Goal: Information Seeking & Learning: Learn about a topic

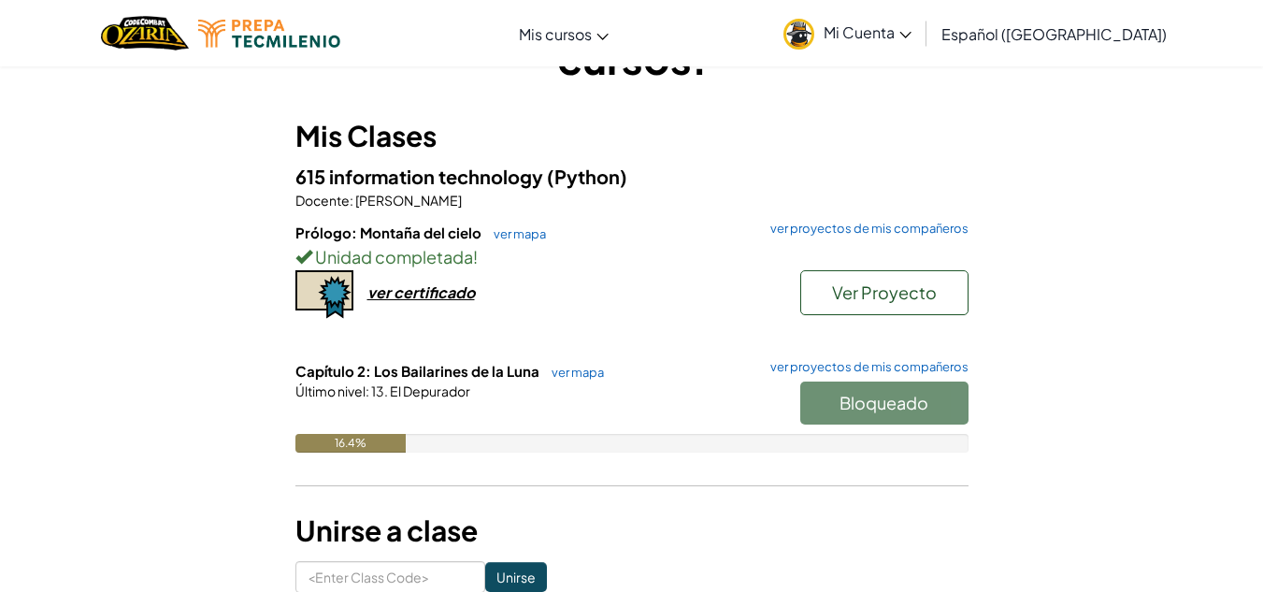
scroll to position [223, 0]
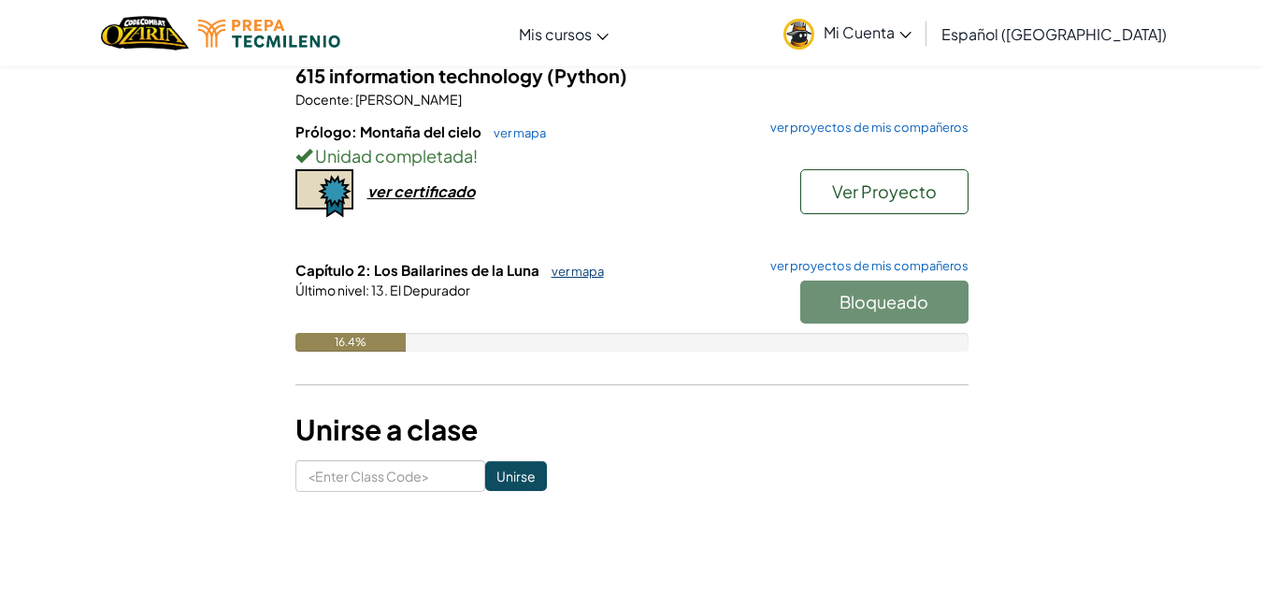
click at [542, 269] on link "ver mapa" at bounding box center [573, 271] width 62 height 15
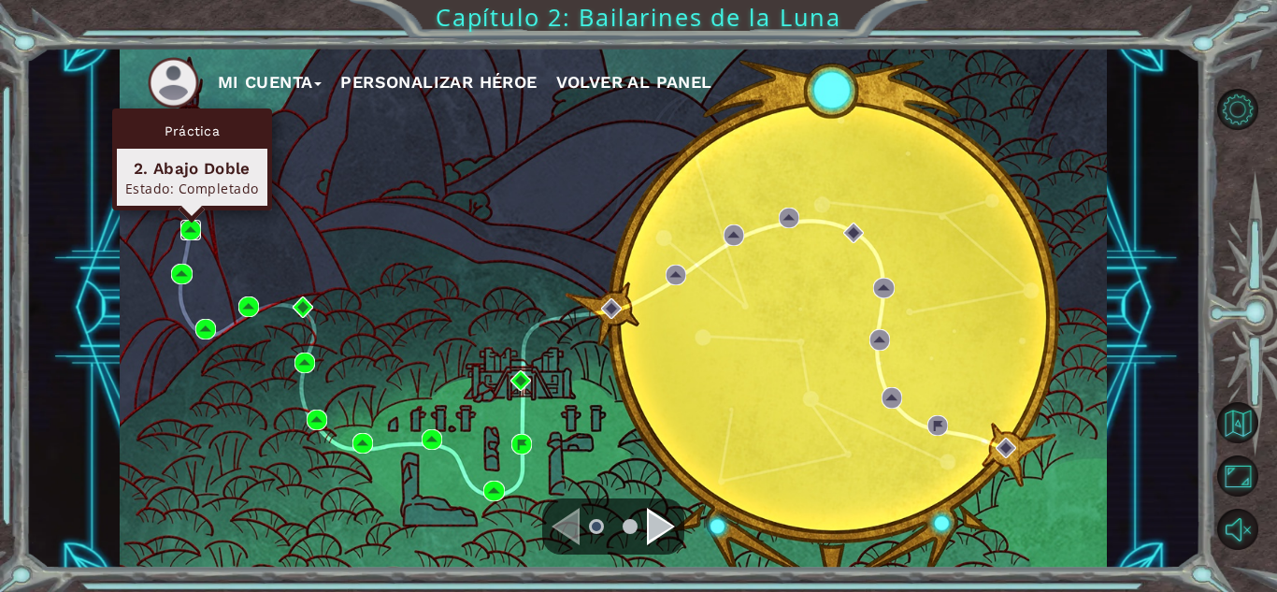
click at [185, 224] on img at bounding box center [190, 230] width 21 height 21
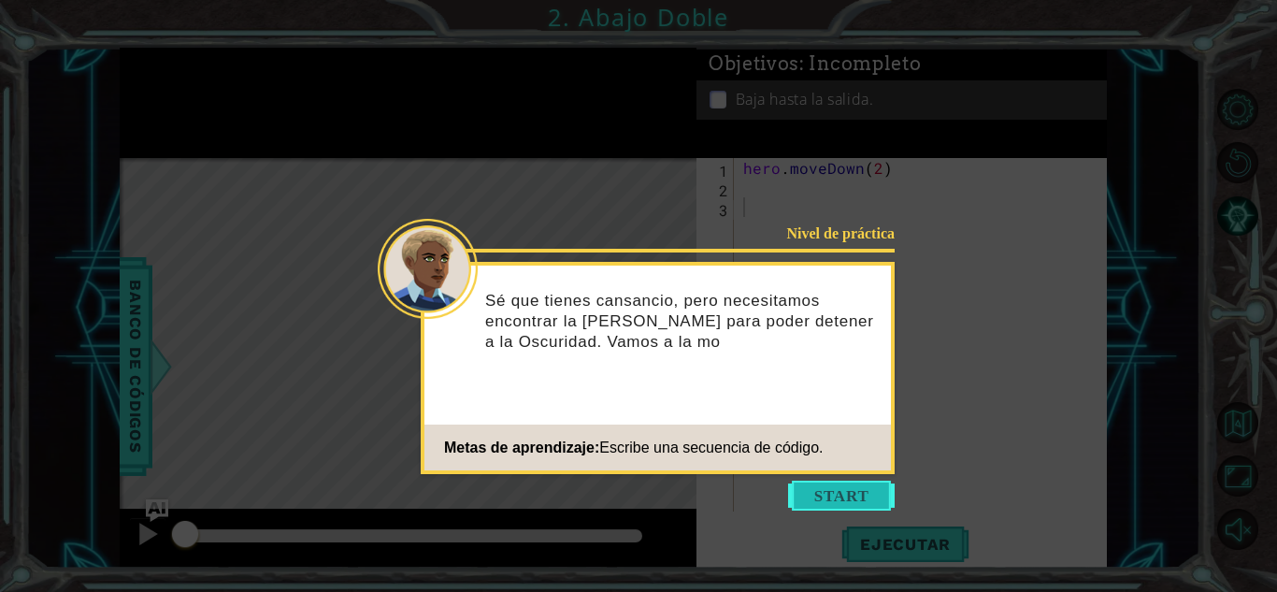
click at [841, 481] on button "Start" at bounding box center [841, 496] width 107 height 30
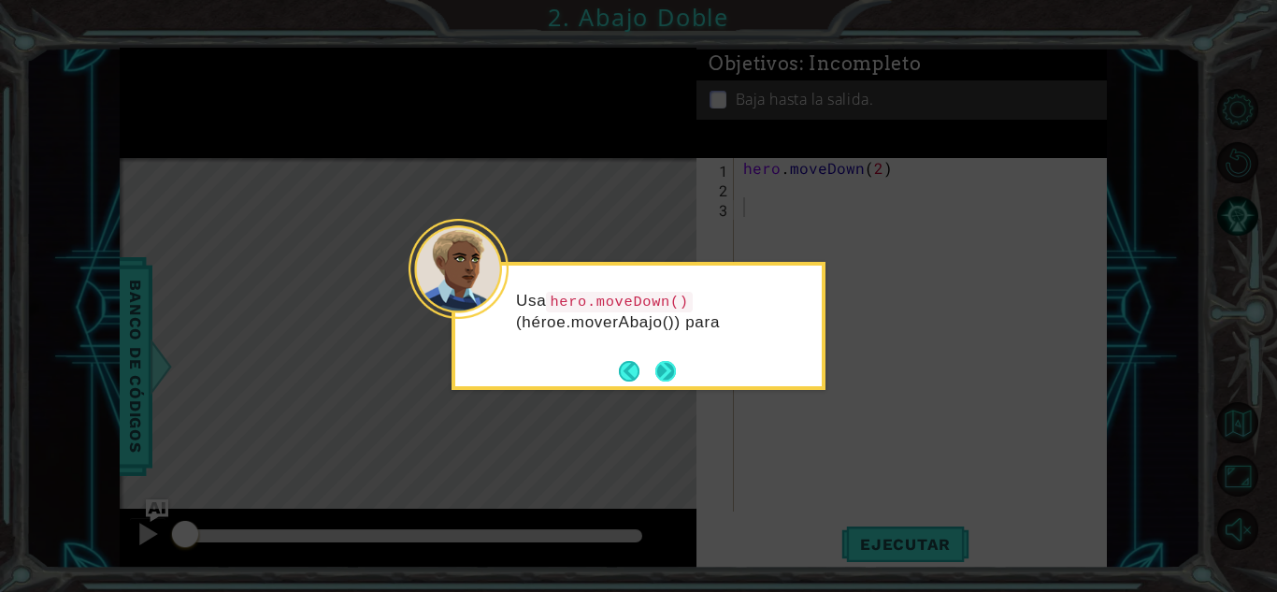
click at [663, 367] on button "Next" at bounding box center [665, 371] width 21 height 21
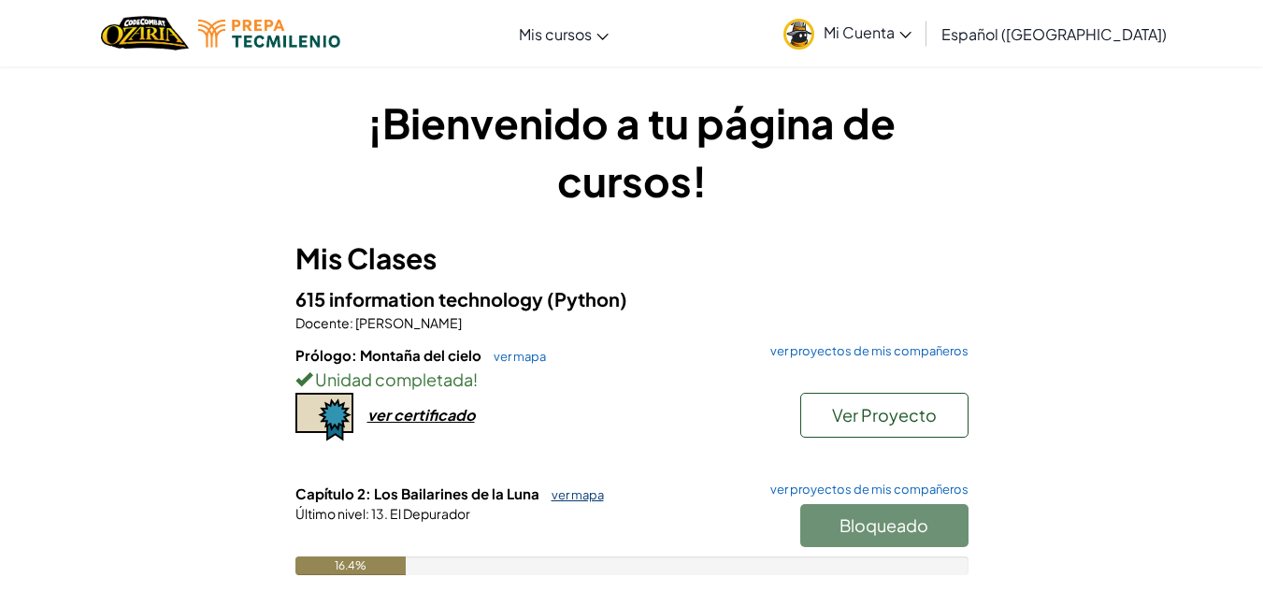
click at [571, 489] on link "ver mapa" at bounding box center [573, 494] width 62 height 15
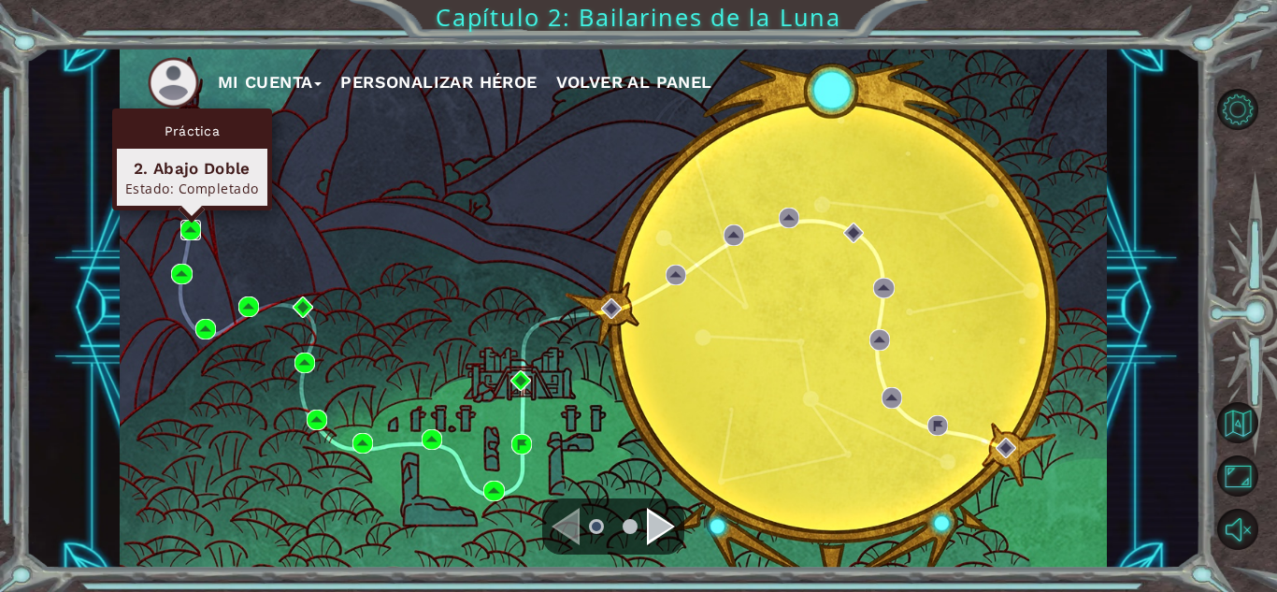
click at [183, 226] on img at bounding box center [190, 230] width 21 height 21
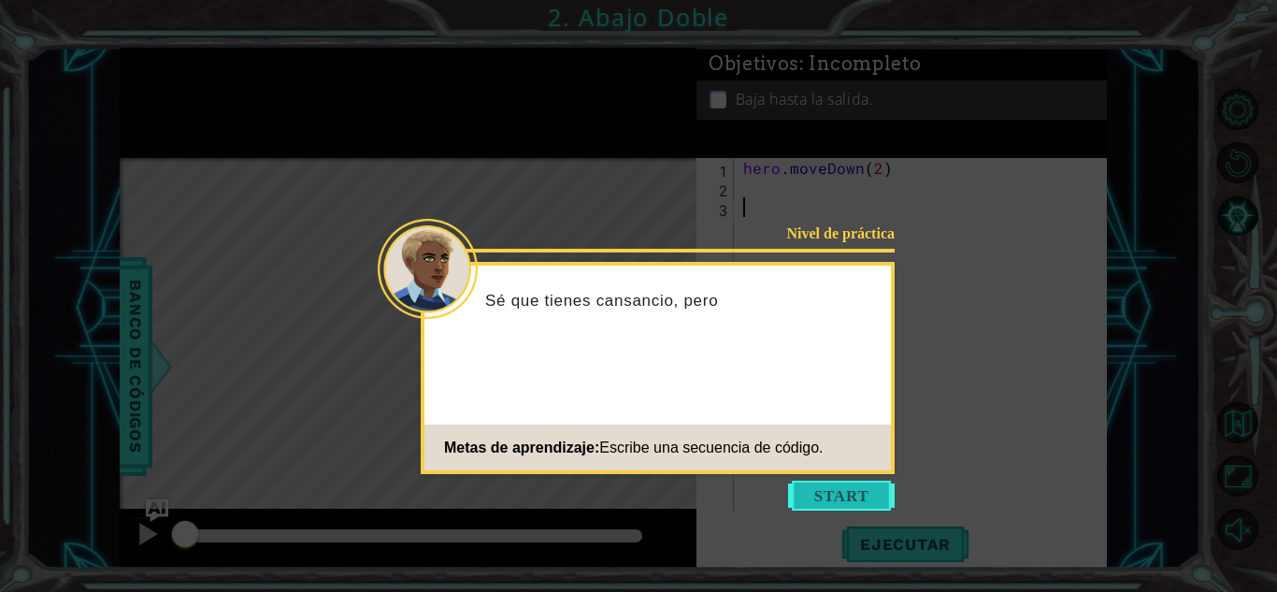
click at [847, 490] on button "Start" at bounding box center [841, 496] width 107 height 30
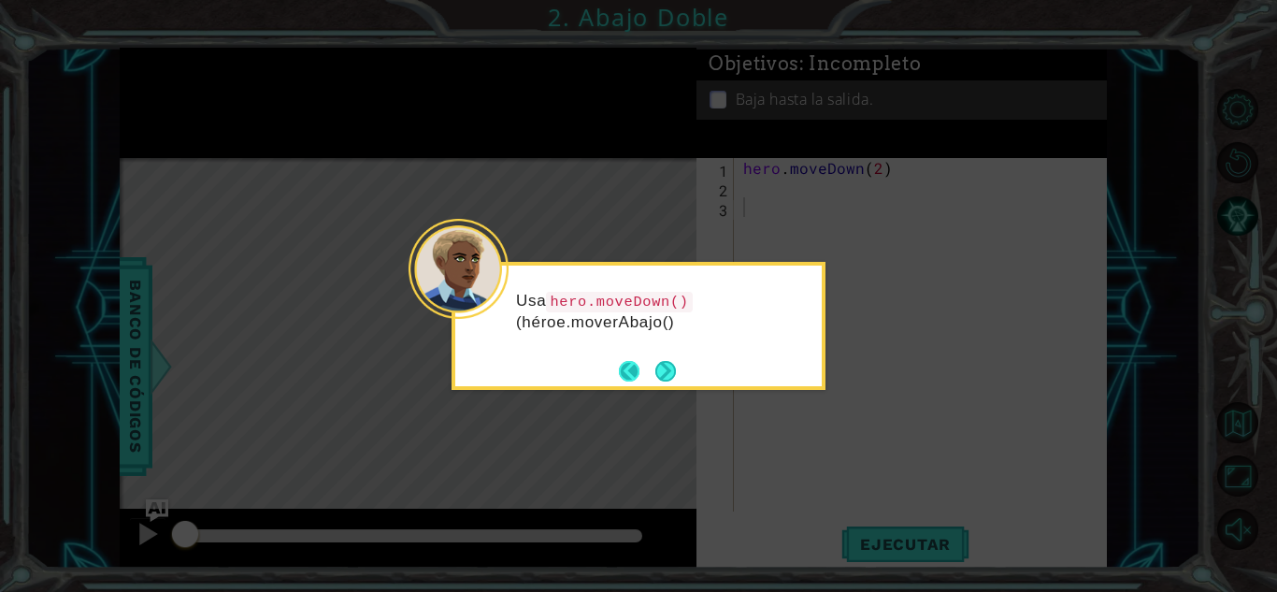
click at [647, 362] on button "Back" at bounding box center [637, 371] width 36 height 21
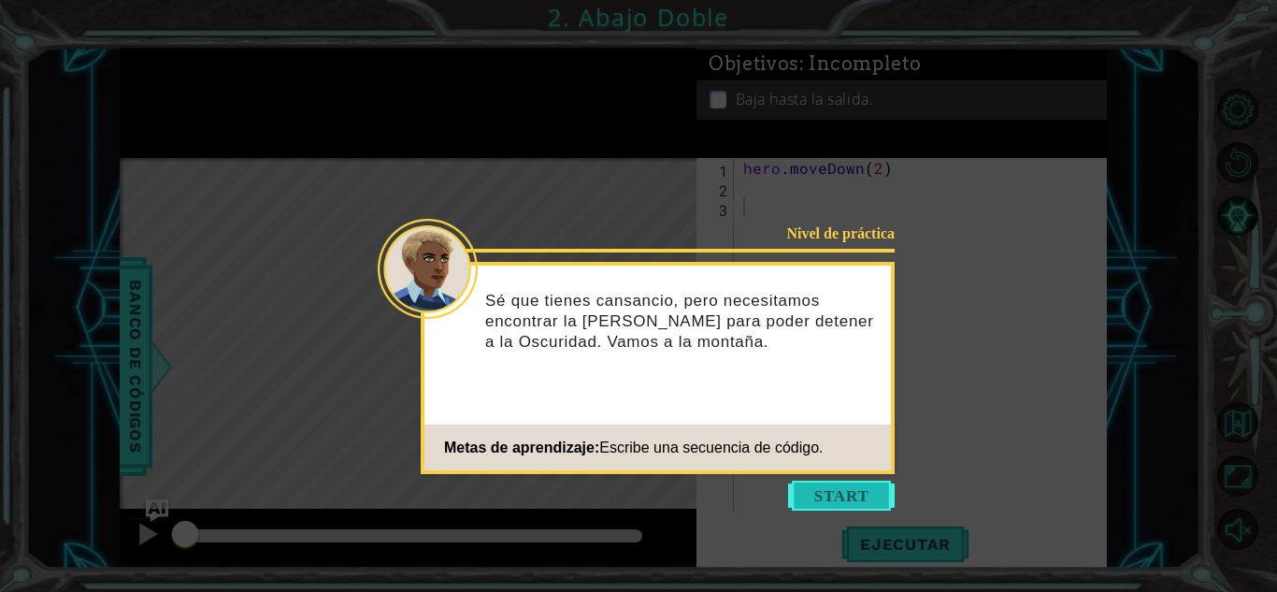
click at [826, 502] on button "Start" at bounding box center [841, 496] width 107 height 30
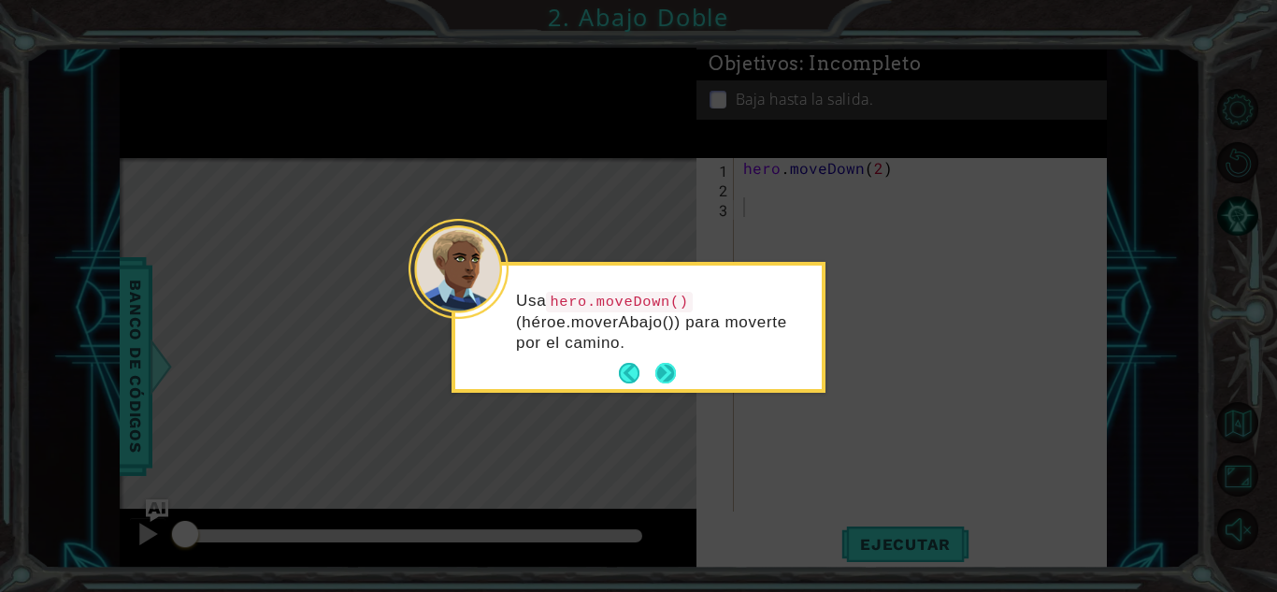
click at [657, 368] on button "Next" at bounding box center [665, 373] width 21 height 21
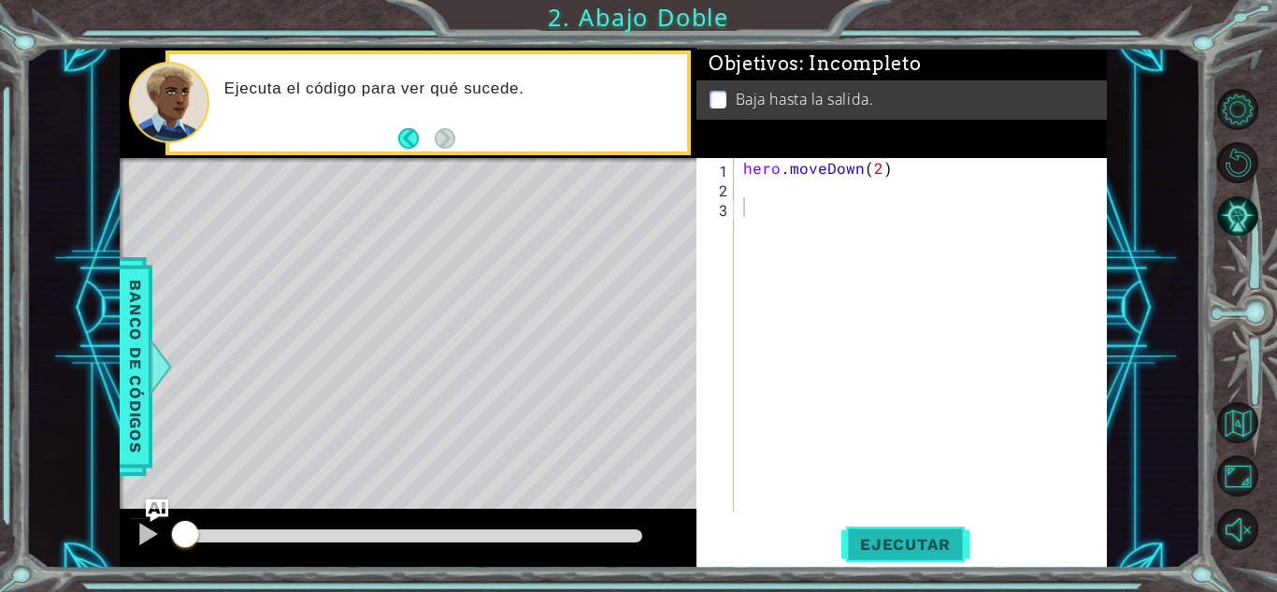
click at [906, 539] on span "Ejecutar" at bounding box center [905, 544] width 128 height 19
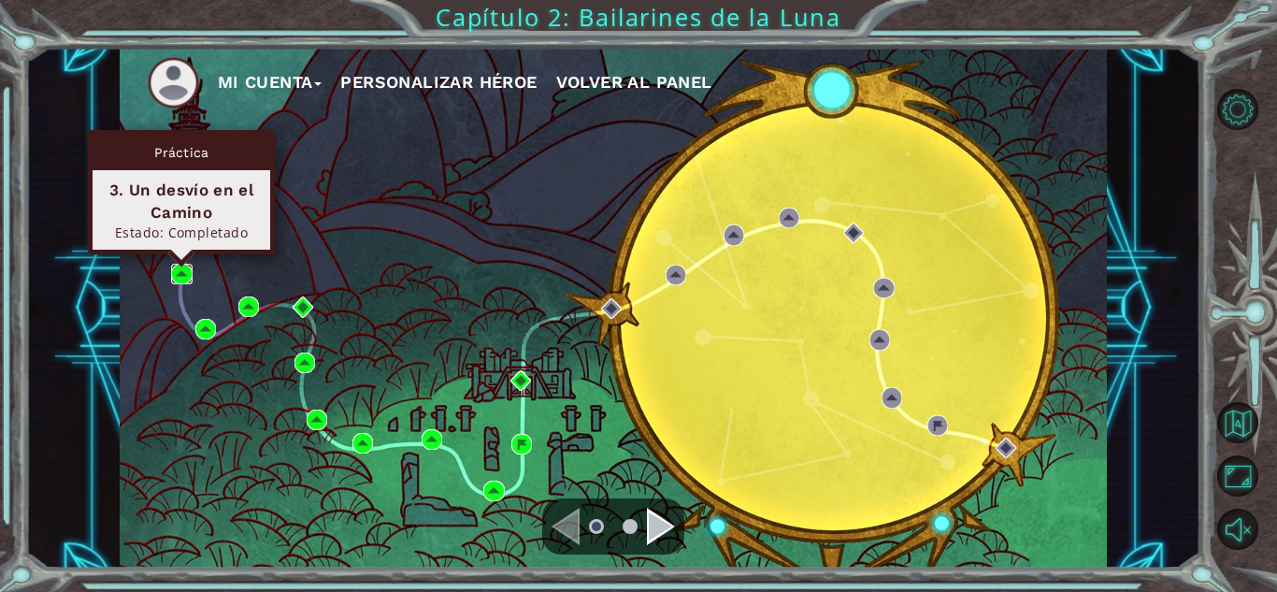
click at [183, 267] on img at bounding box center [181, 274] width 21 height 21
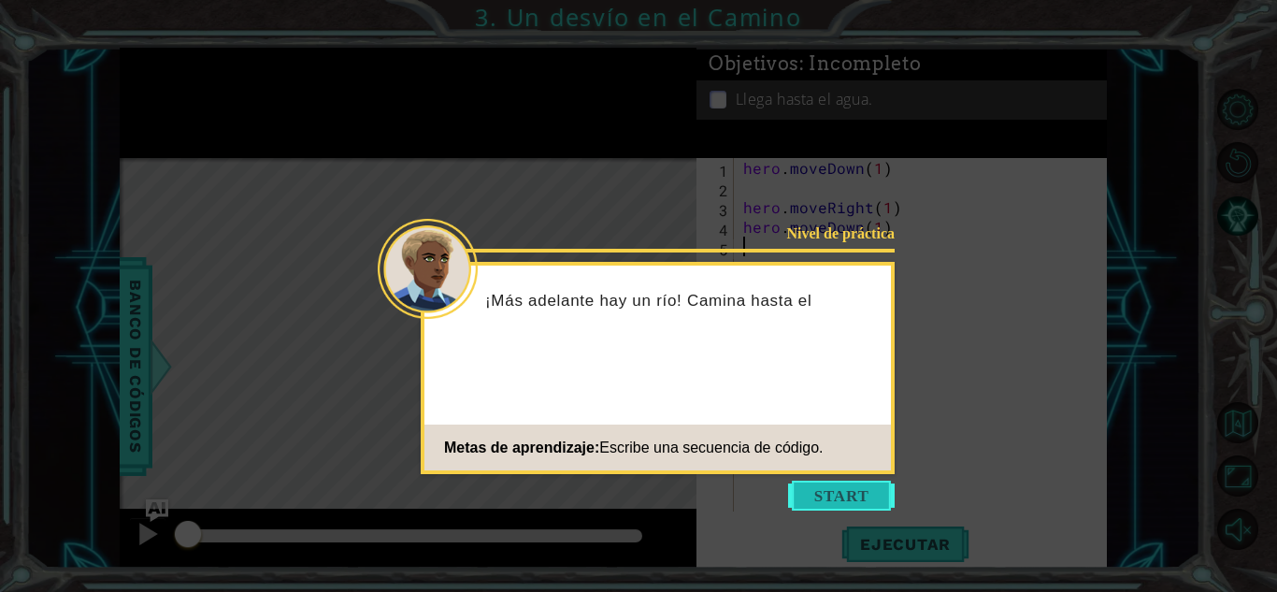
click at [845, 496] on button "Start" at bounding box center [841, 496] width 107 height 30
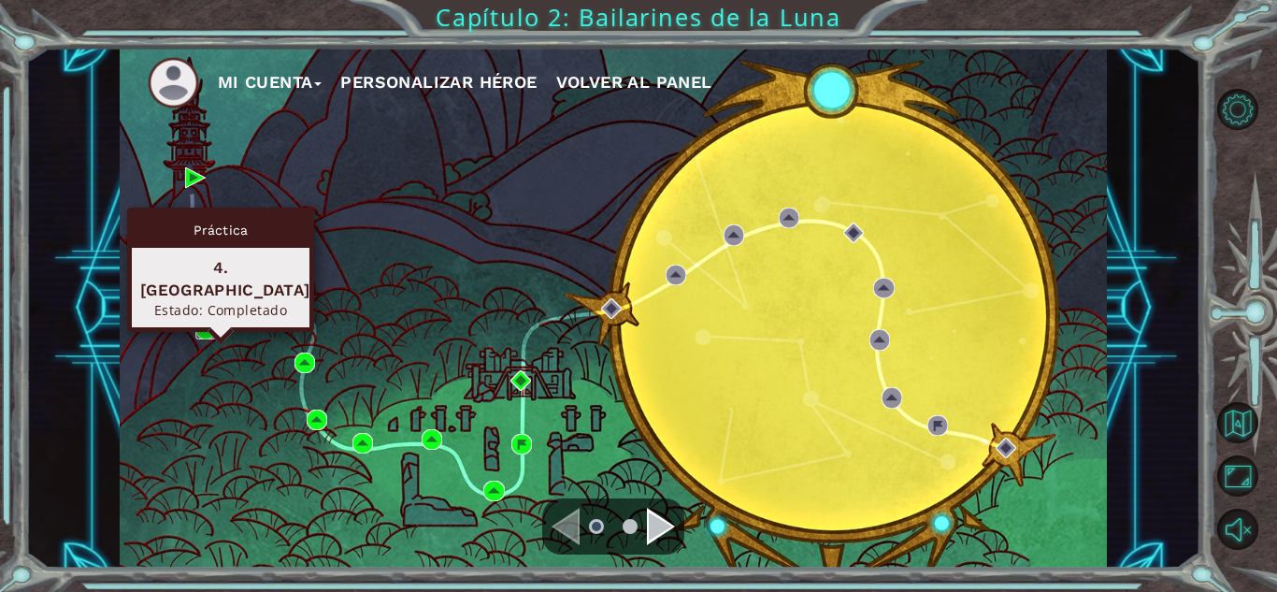
click at [202, 332] on img at bounding box center [205, 329] width 21 height 21
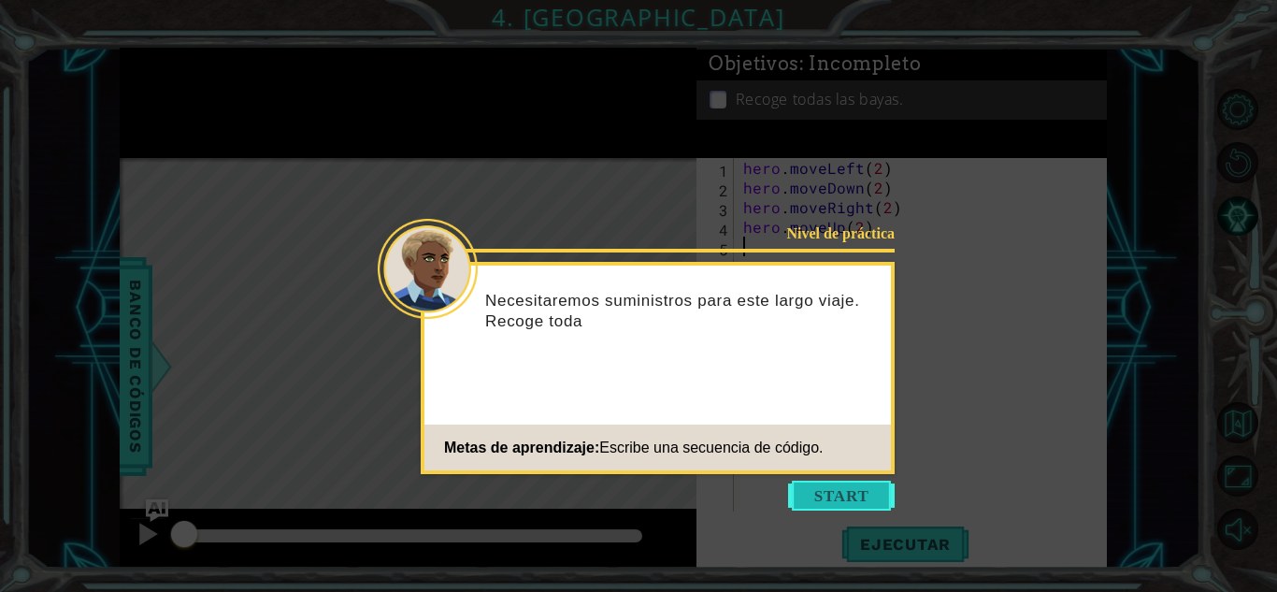
click at [874, 504] on button "Start" at bounding box center [841, 496] width 107 height 30
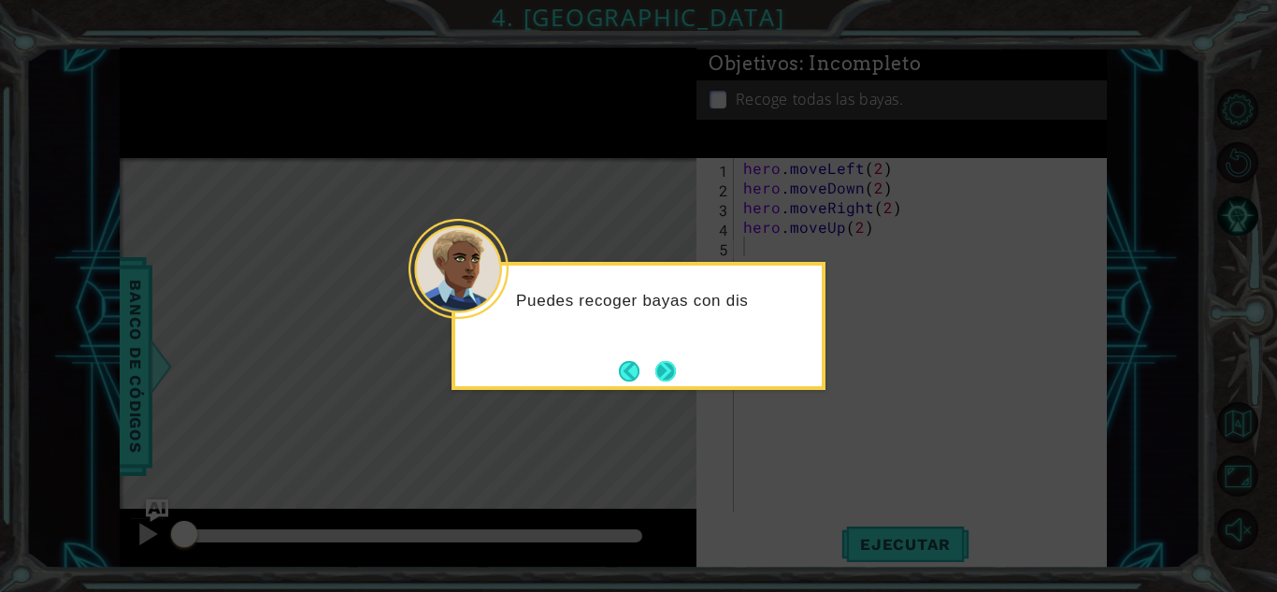
click at [672, 373] on button "Next" at bounding box center [665, 371] width 21 height 21
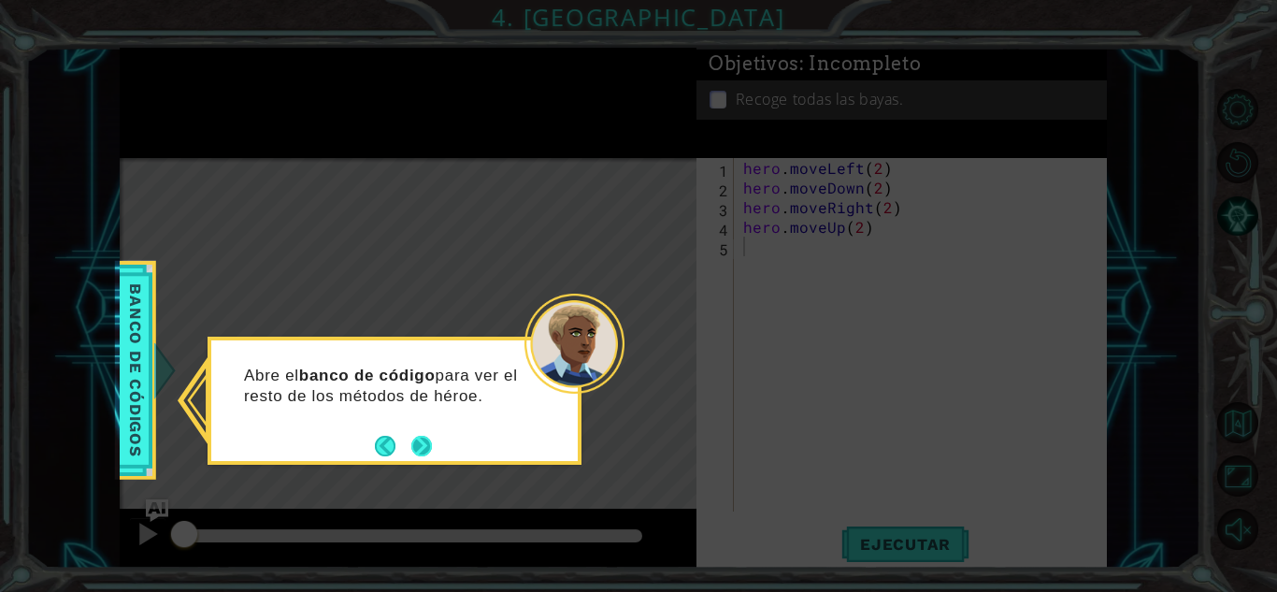
click at [415, 445] on button "Next" at bounding box center [421, 446] width 21 height 21
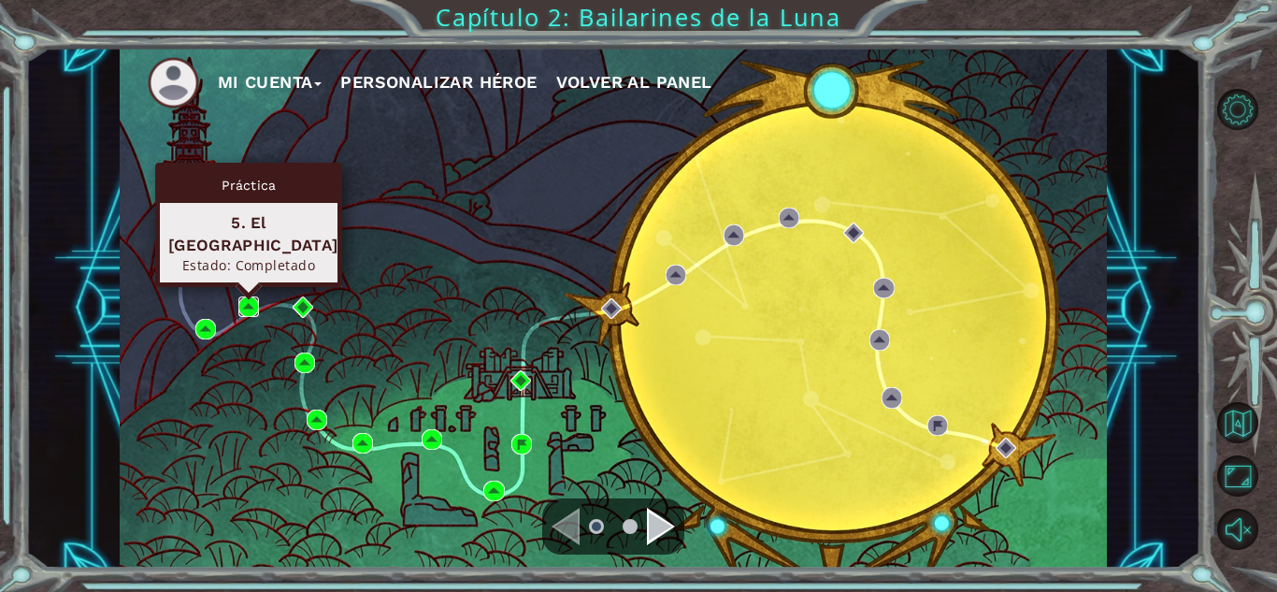
click at [244, 310] on img at bounding box center [248, 306] width 21 height 21
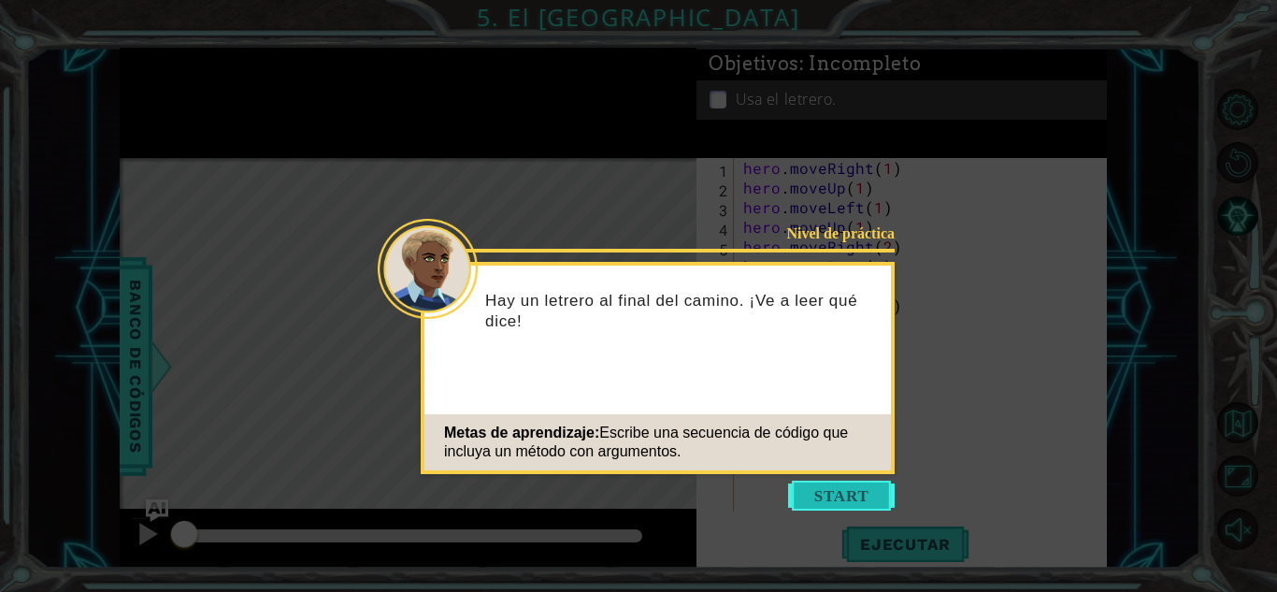
click at [797, 491] on button "Start" at bounding box center [841, 496] width 107 height 30
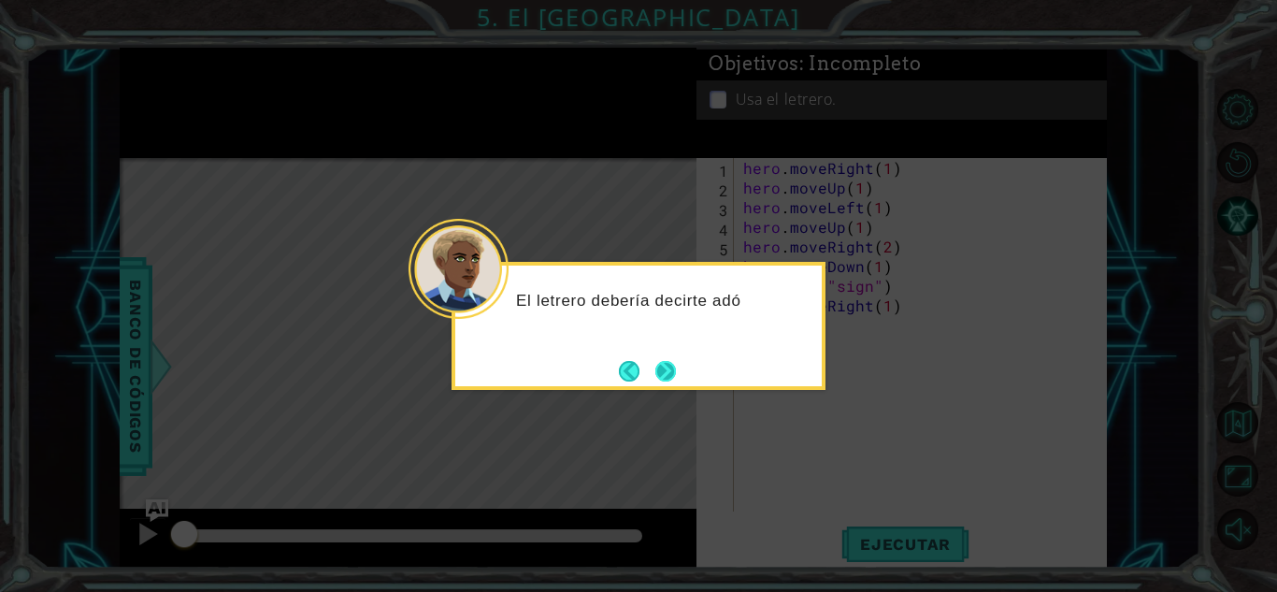
click at [665, 372] on button "Next" at bounding box center [665, 371] width 21 height 21
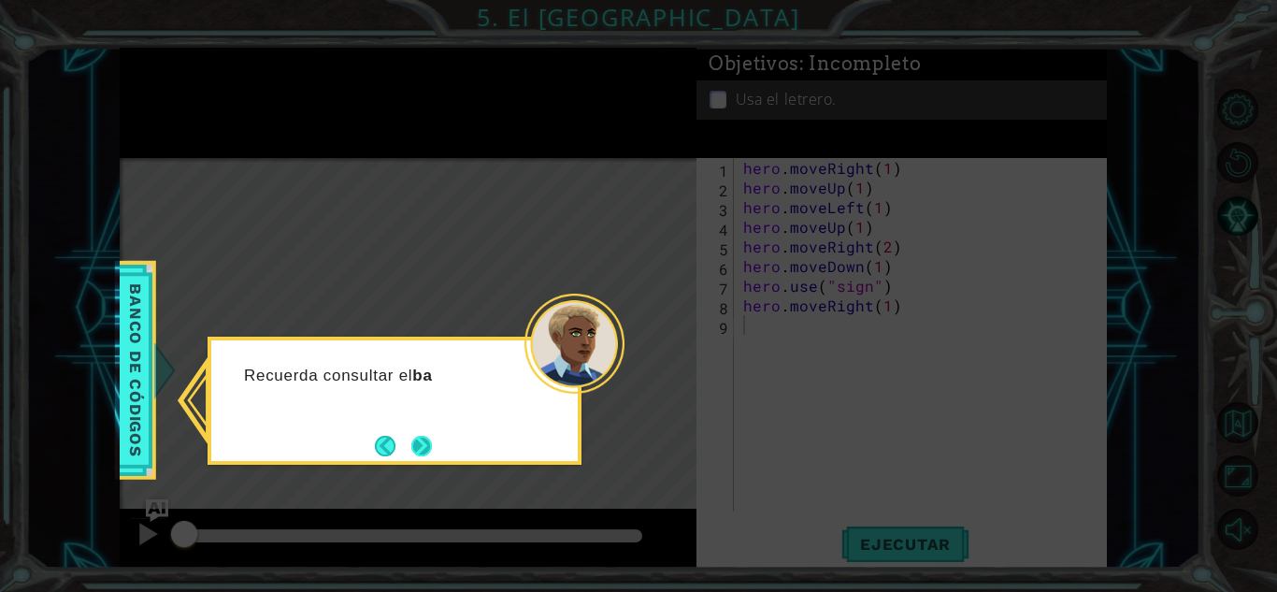
click at [411, 442] on button "Next" at bounding box center [421, 446] width 21 height 21
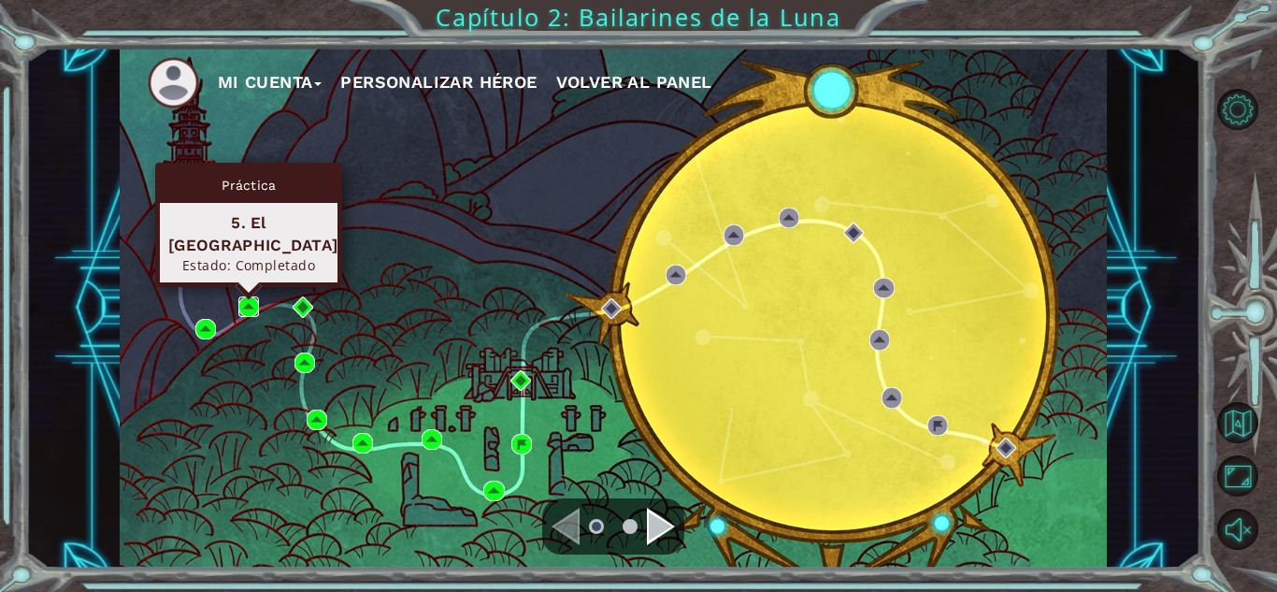
click at [253, 309] on img at bounding box center [248, 306] width 21 height 21
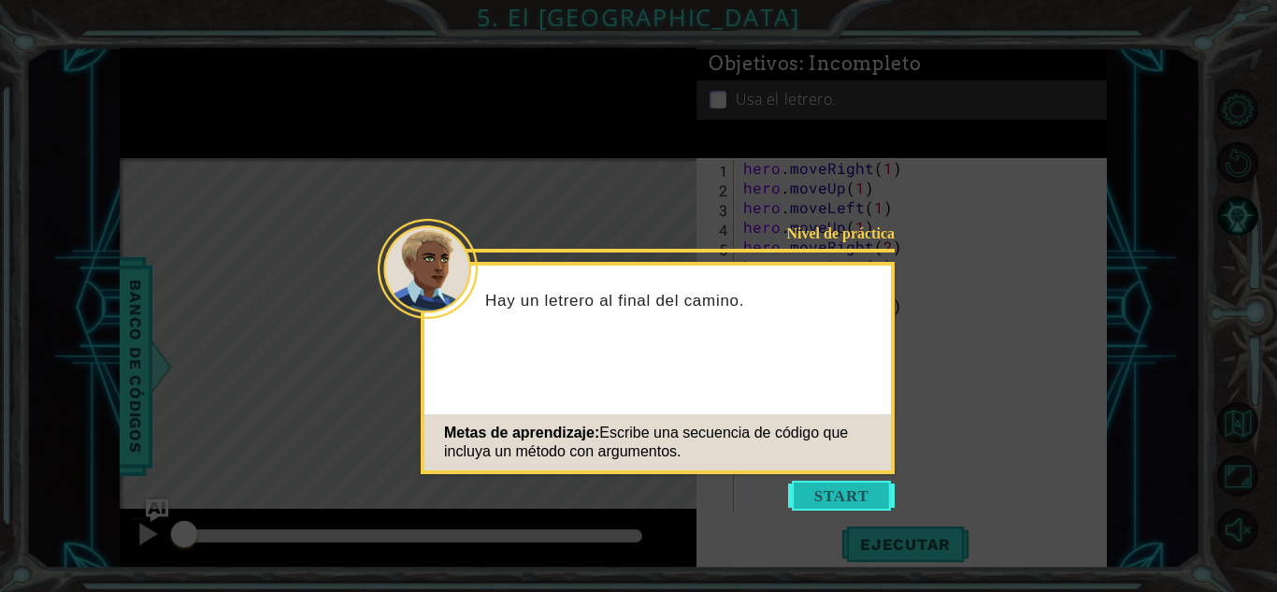
click at [788, 497] on button "Start" at bounding box center [841, 496] width 107 height 30
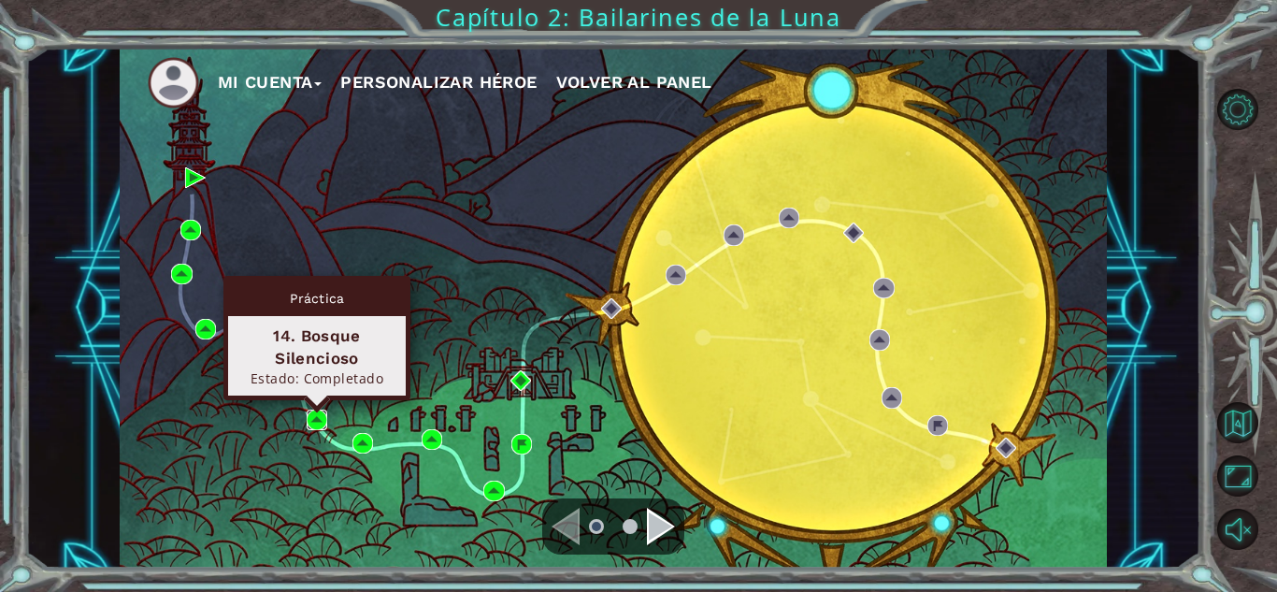
click at [309, 421] on img at bounding box center [317, 420] width 21 height 21
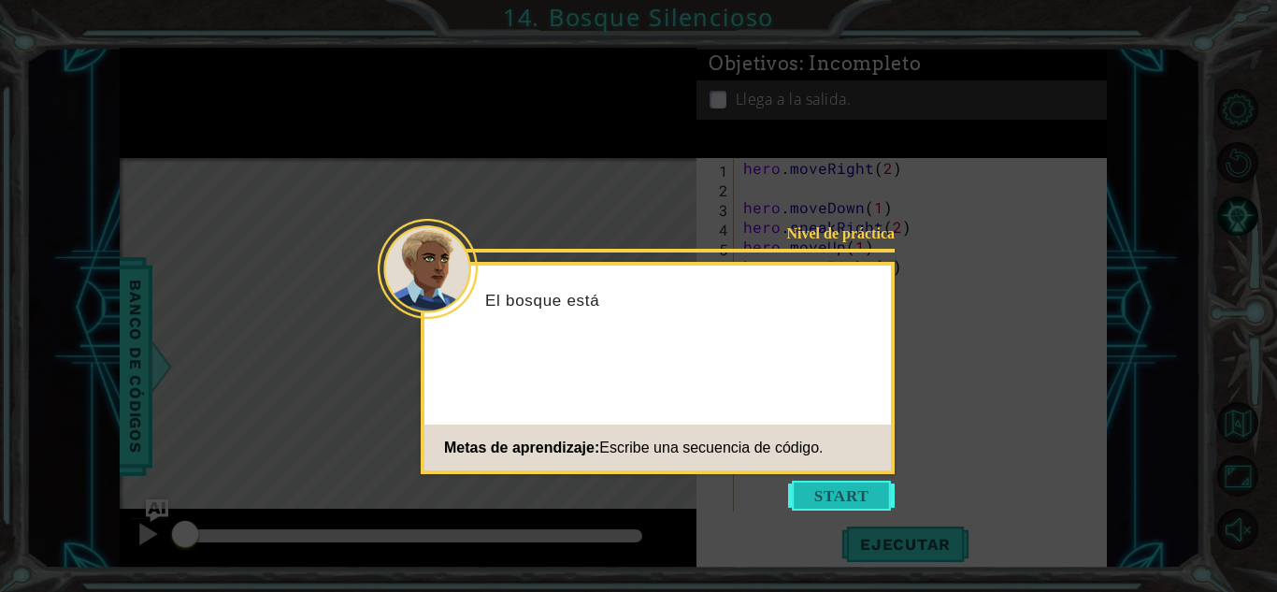
click at [856, 482] on button "Start" at bounding box center [841, 496] width 107 height 30
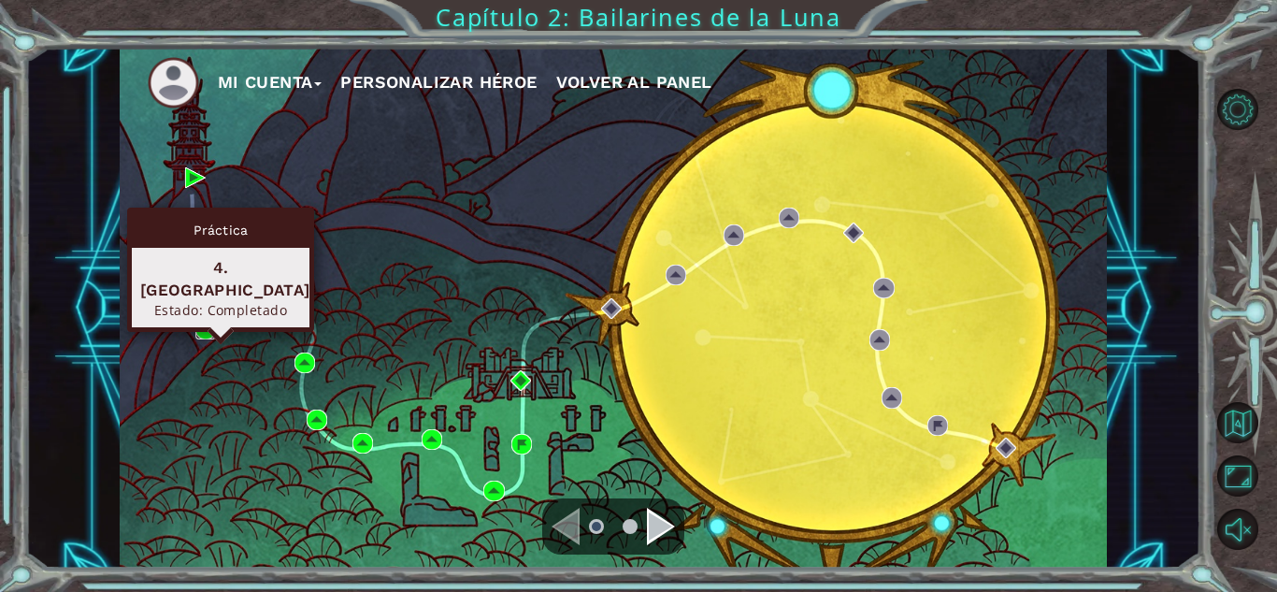
click at [198, 332] on img at bounding box center [205, 329] width 21 height 21
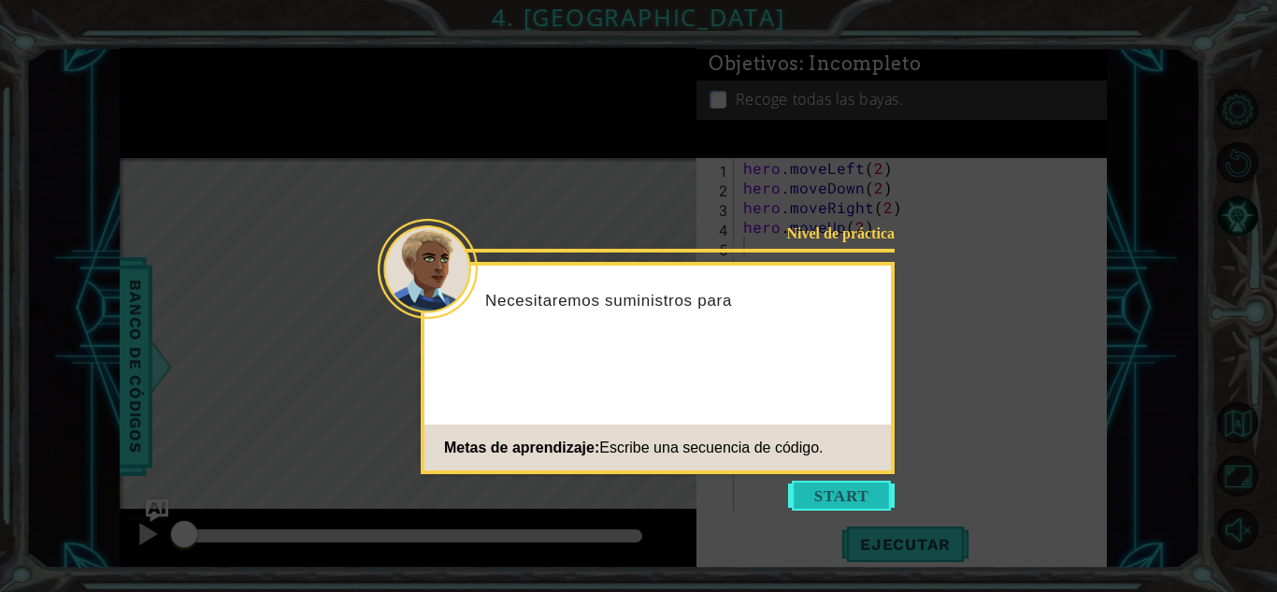
click at [812, 494] on button "Start" at bounding box center [841, 496] width 107 height 30
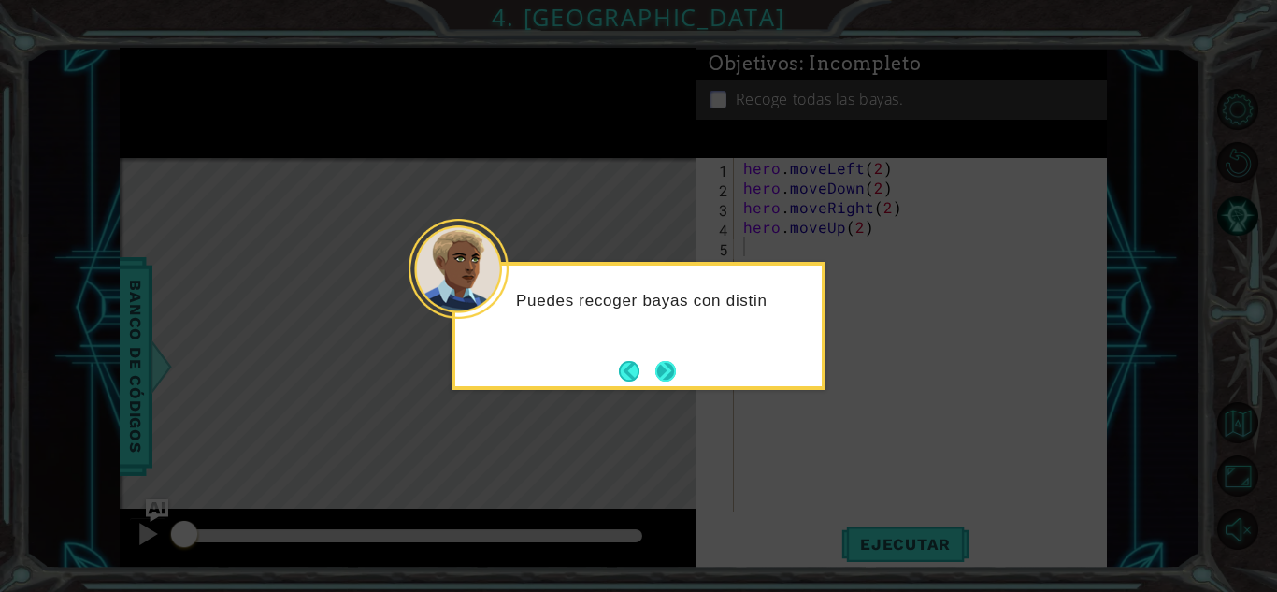
click at [658, 375] on button "Next" at bounding box center [665, 371] width 21 height 21
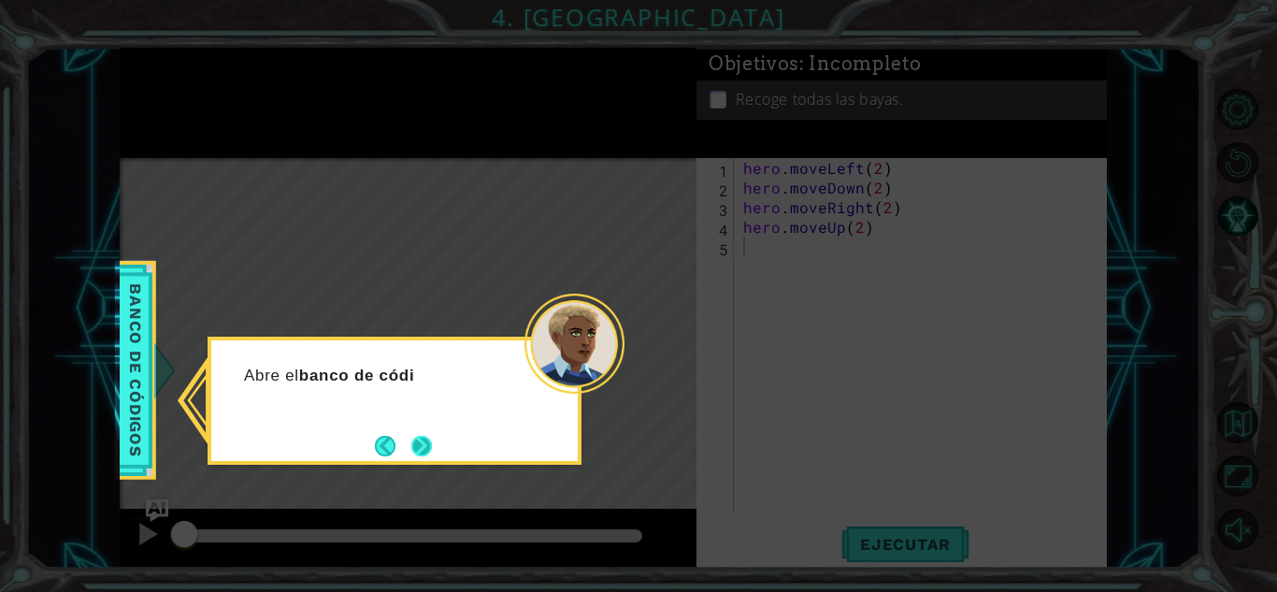
click at [432, 448] on button "Next" at bounding box center [421, 446] width 21 height 21
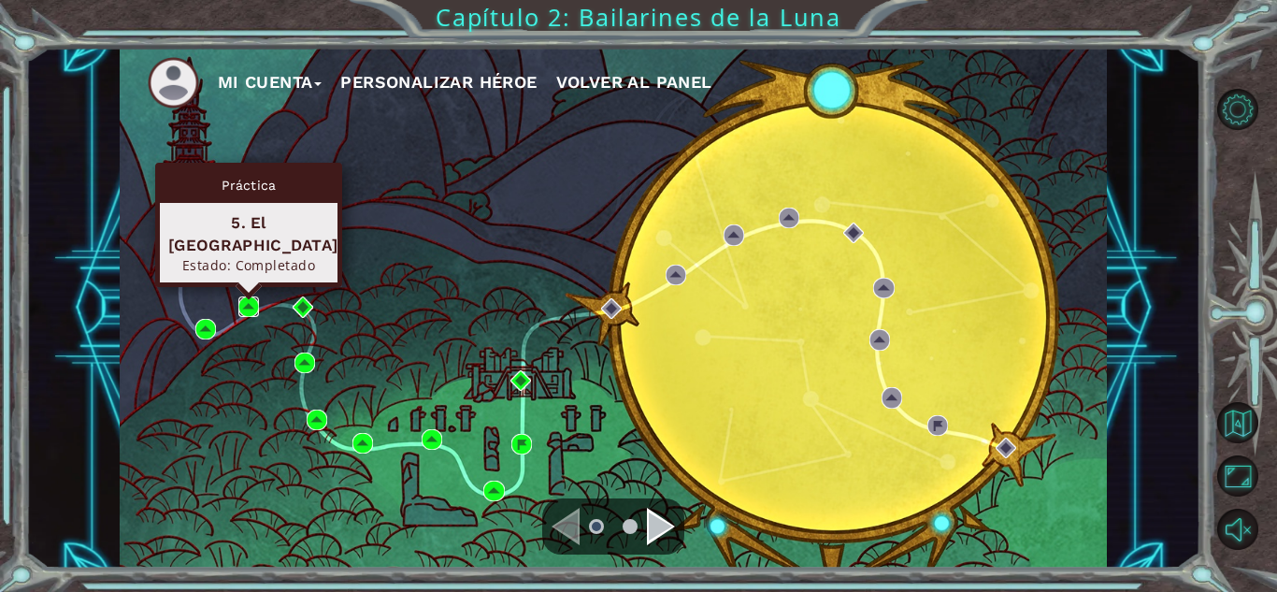
click at [238, 314] on img at bounding box center [248, 306] width 21 height 21
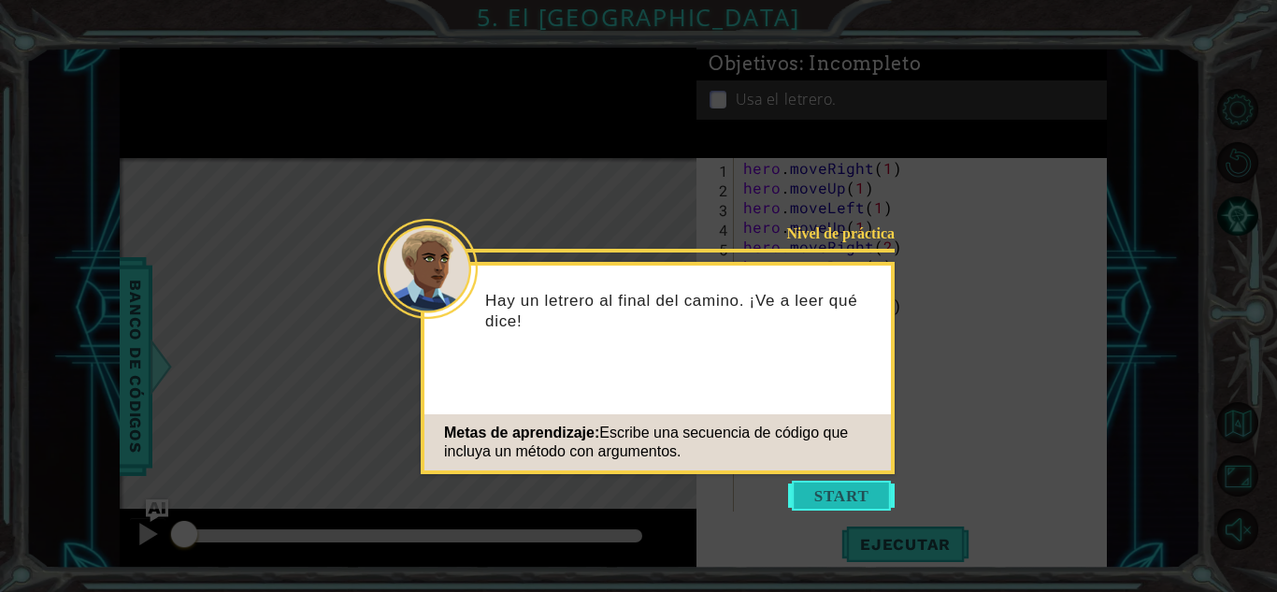
click at [809, 492] on button "Start" at bounding box center [841, 496] width 107 height 30
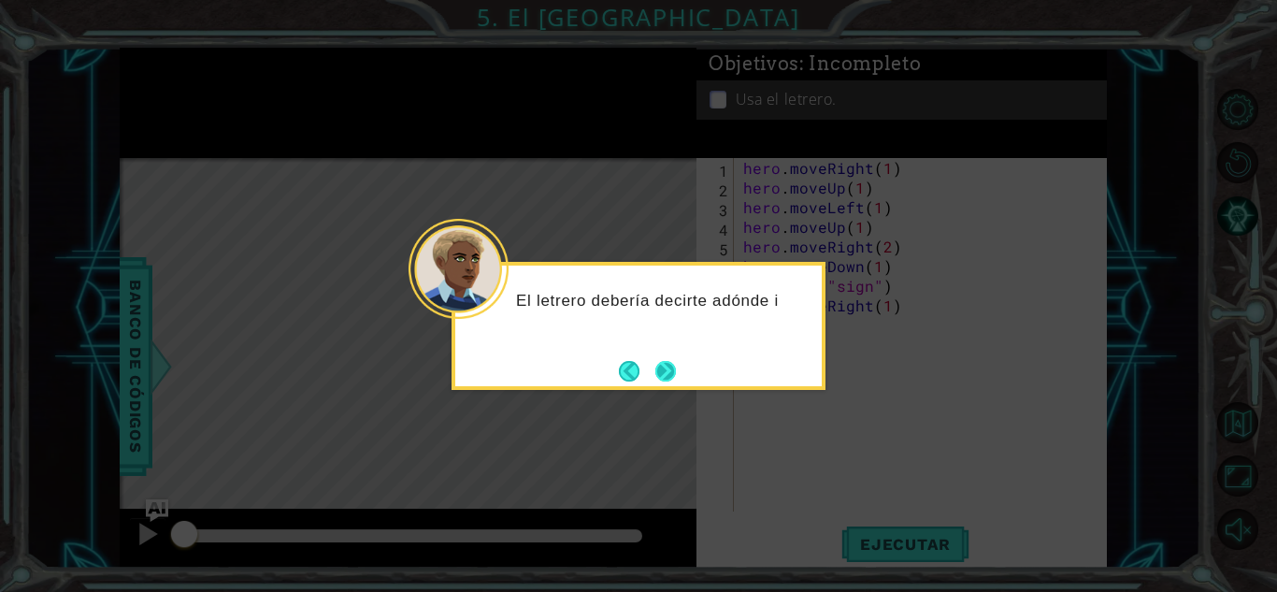
click at [666, 374] on button "Next" at bounding box center [665, 371] width 21 height 21
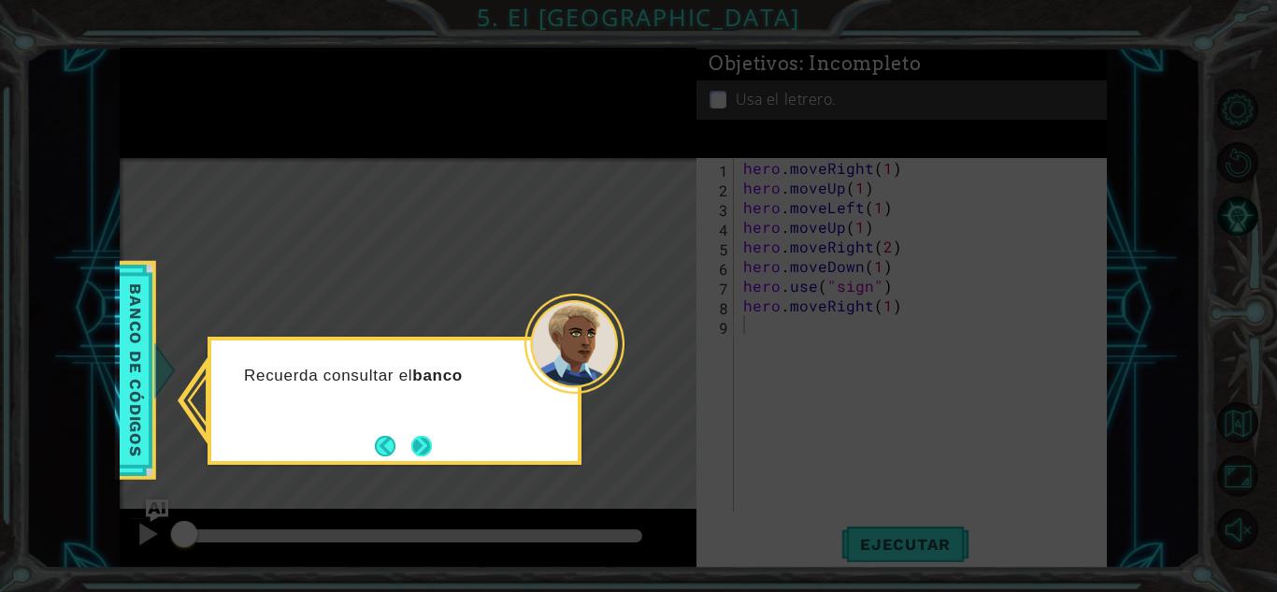
click at [425, 443] on button "Next" at bounding box center [421, 446] width 21 height 21
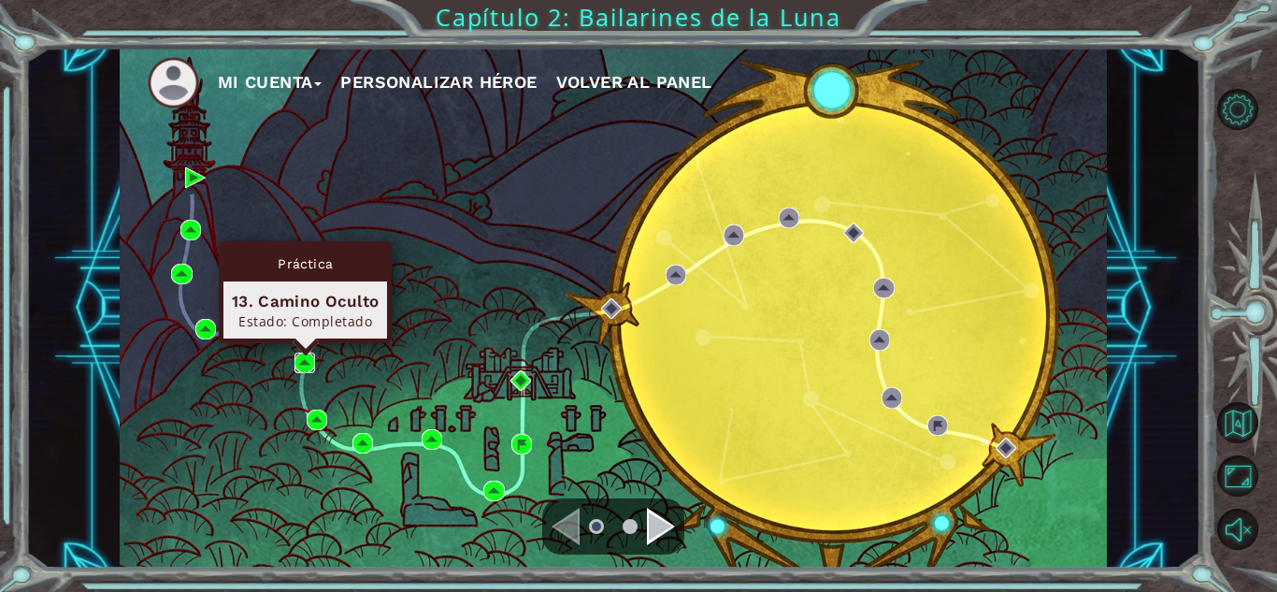
click at [299, 356] on img at bounding box center [305, 362] width 21 height 21
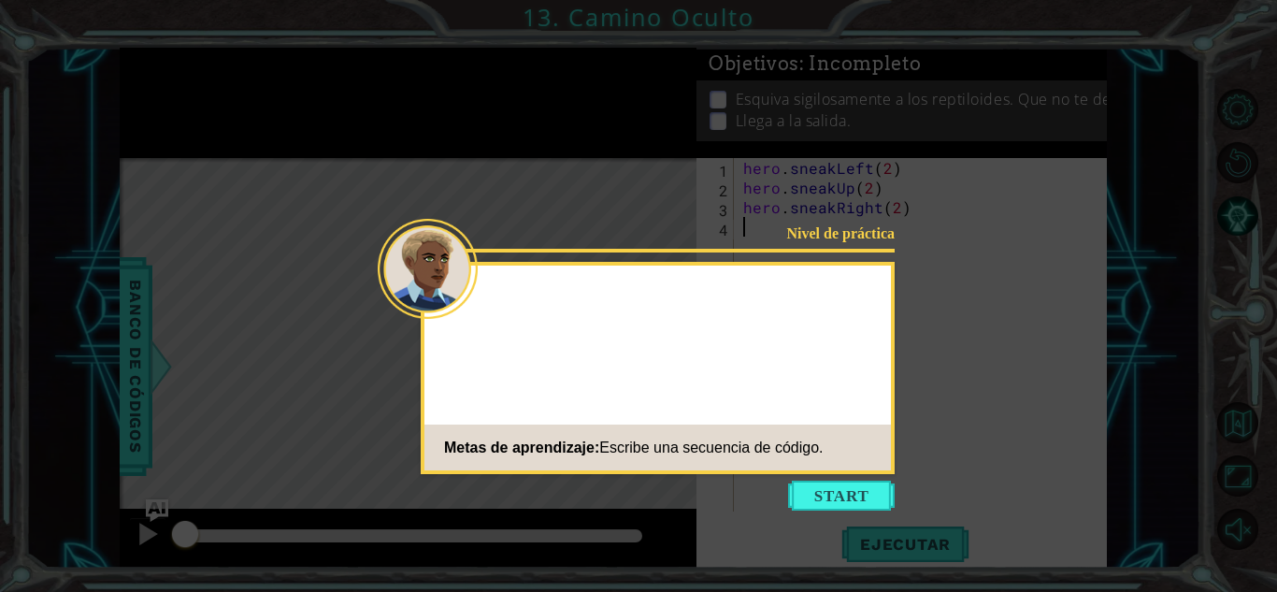
click at [795, 491] on button "Start" at bounding box center [841, 496] width 107 height 30
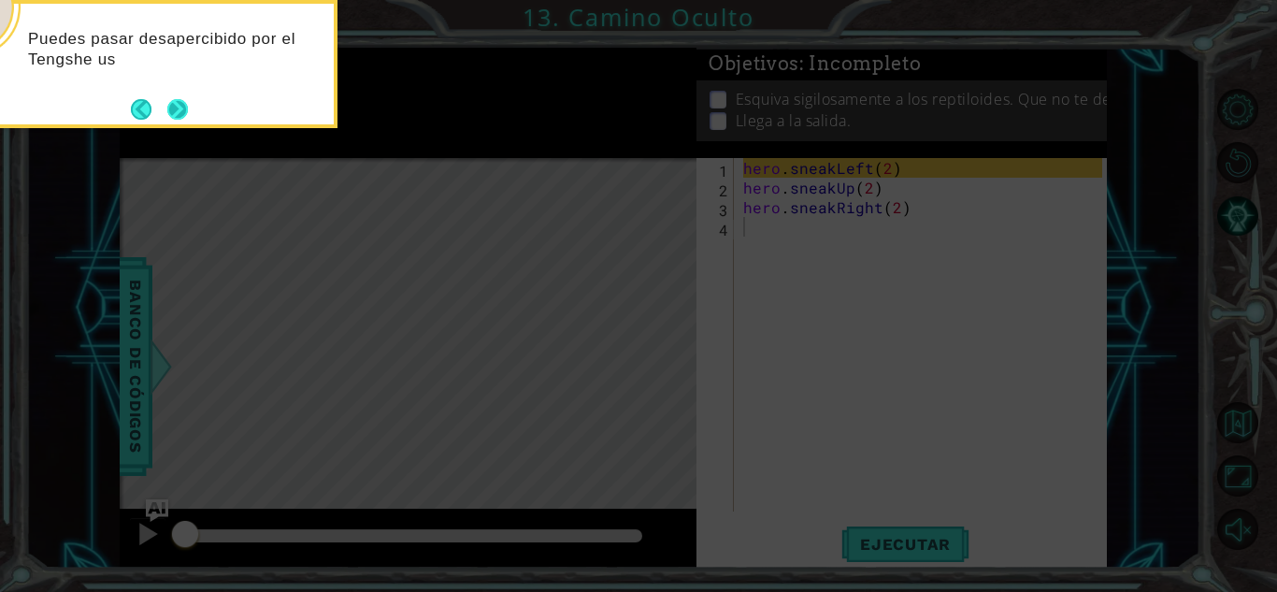
click at [167, 117] on button "Next" at bounding box center [177, 109] width 21 height 21
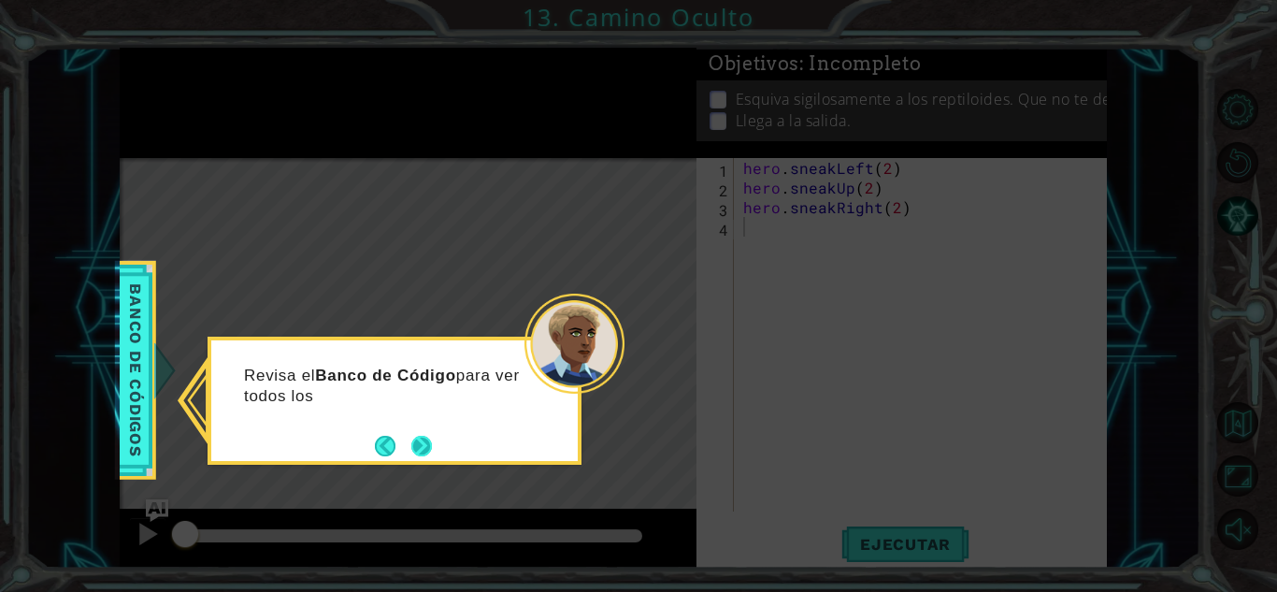
click at [428, 441] on button "Next" at bounding box center [421, 446] width 21 height 21
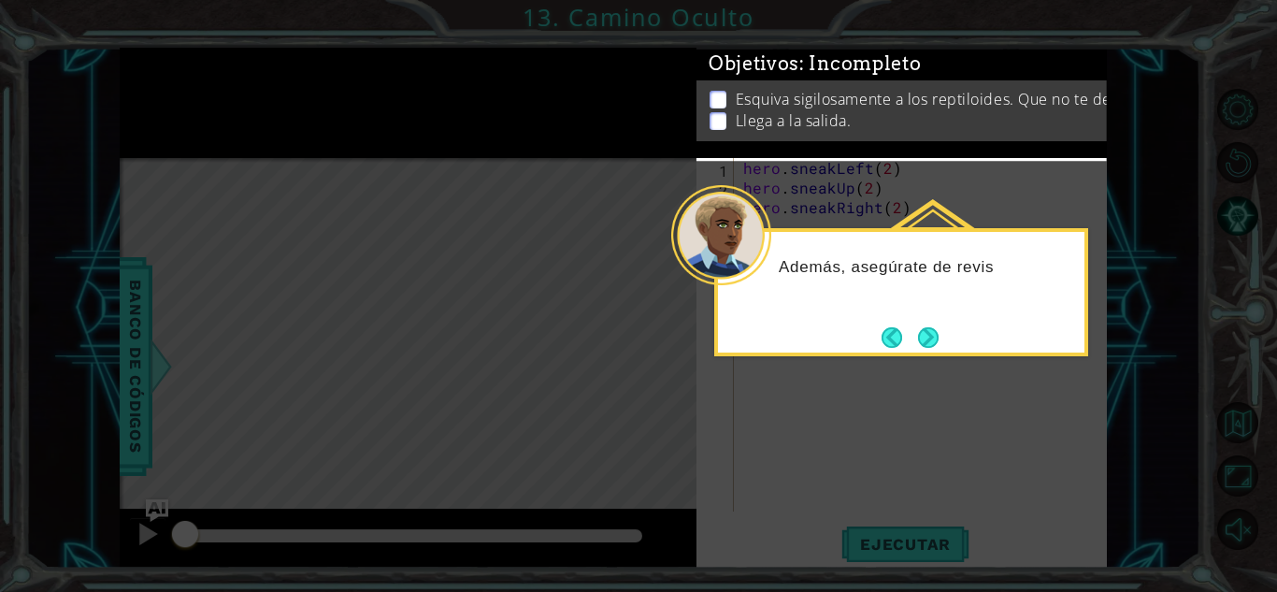
click at [926, 341] on button "Next" at bounding box center [928, 337] width 21 height 21
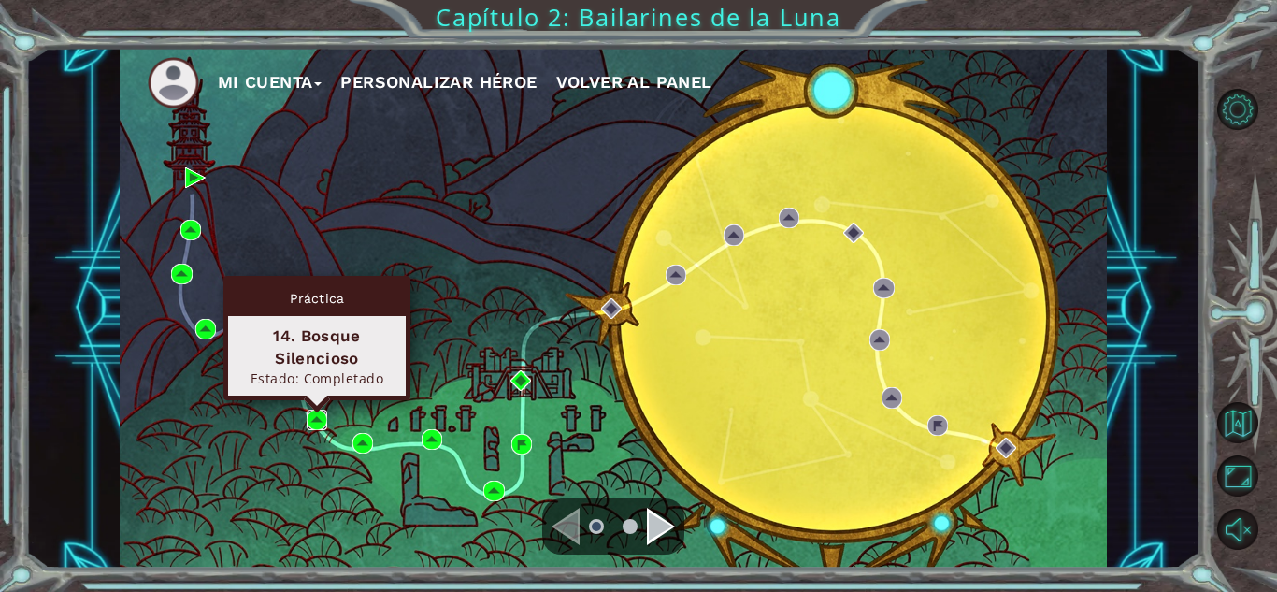
click at [310, 417] on img at bounding box center [317, 420] width 21 height 21
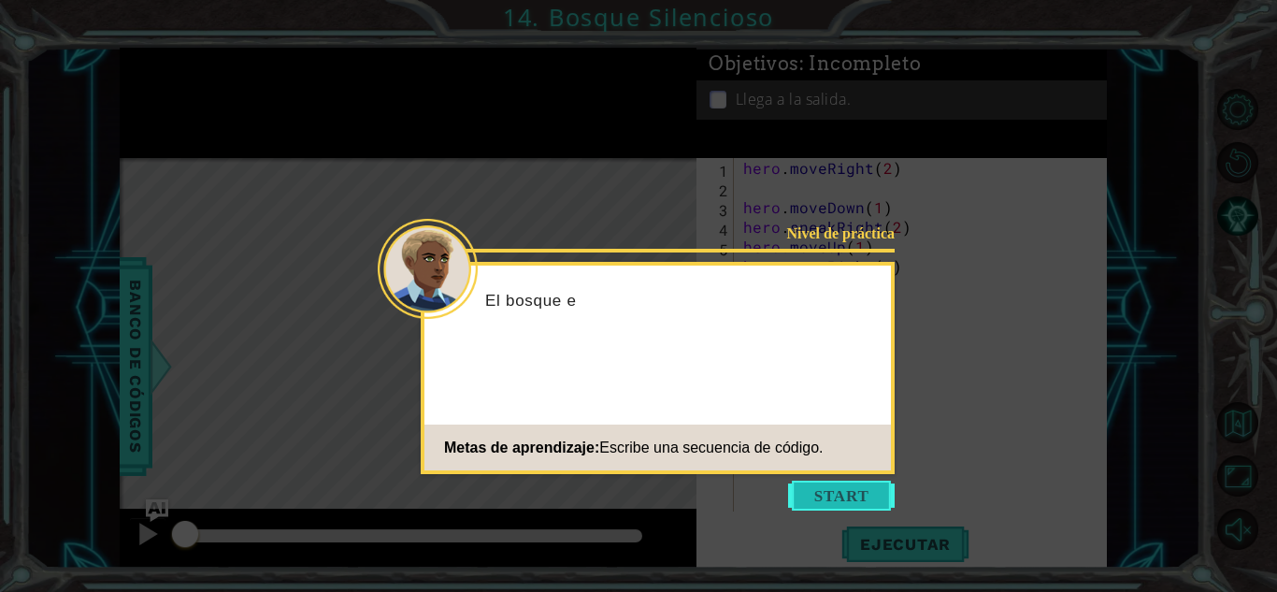
click at [818, 489] on button "Start" at bounding box center [841, 496] width 107 height 30
